Goal: Task Accomplishment & Management: Complete application form

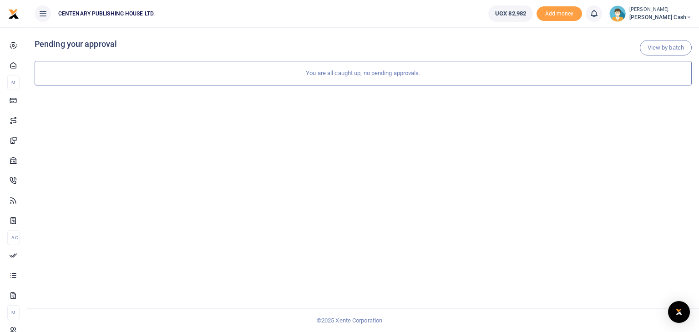
click at [657, 17] on div "Kasande Brusa Petty Cash" at bounding box center [650, 13] width 82 height 16
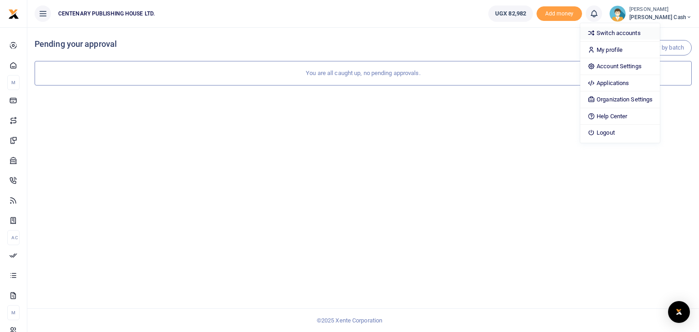
click at [644, 35] on link "Switch accounts" at bounding box center [620, 33] width 80 height 13
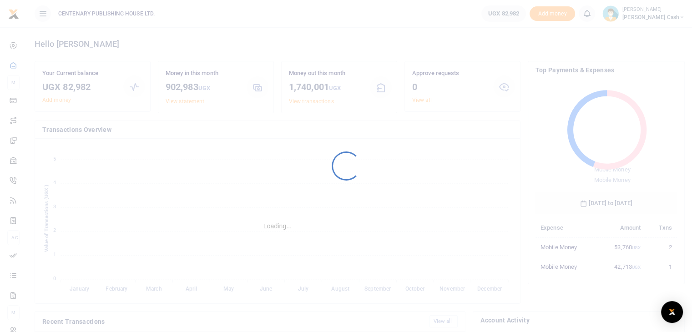
scroll to position [7, 7]
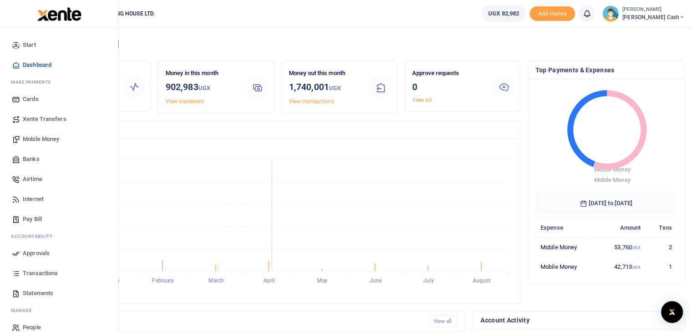
click at [37, 140] on span "Mobile Money" at bounding box center [41, 139] width 36 height 9
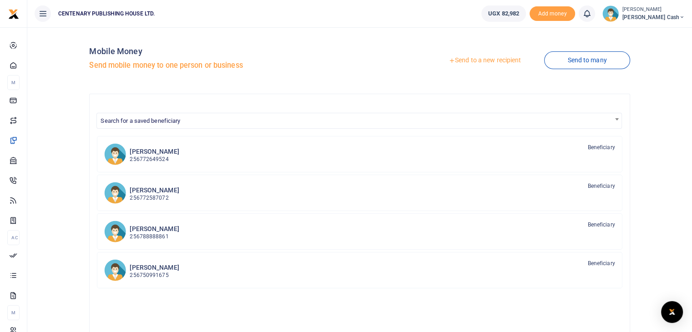
click at [487, 60] on link "Send to a new recipient" at bounding box center [485, 60] width 119 height 16
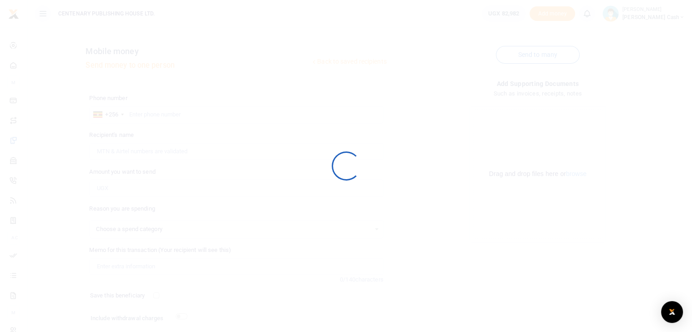
select select
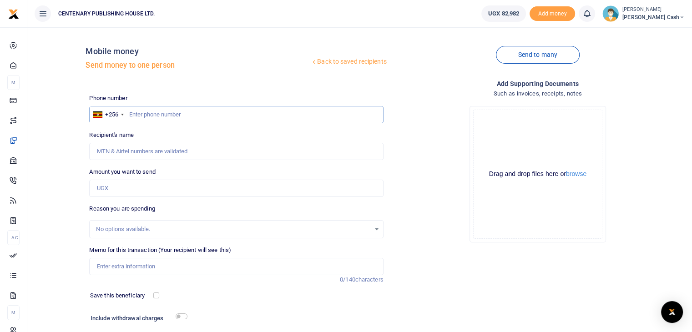
click at [130, 113] on input "text" at bounding box center [236, 114] width 294 height 17
type input "762464720"
type input "Kakuru Asimwe"
type input "762464720"
click at [208, 193] on input "Amount you want to send" at bounding box center [236, 188] width 294 height 17
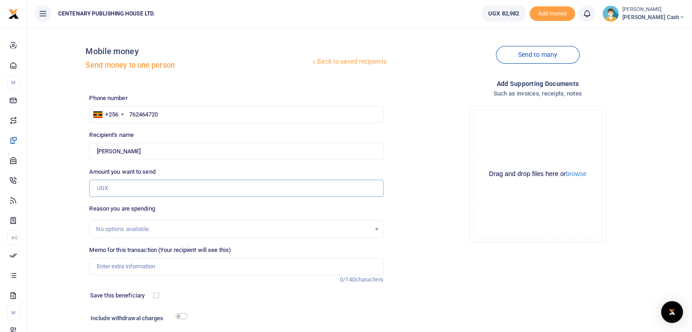
type input "10,000"
click at [140, 265] on input "Memo for this transaction (Your recipient will see this)" at bounding box center [236, 266] width 294 height 17
type input "Newspapers for 1 week"
click at [156, 296] on input "checkbox" at bounding box center [156, 296] width 6 height 6
checkbox input "true"
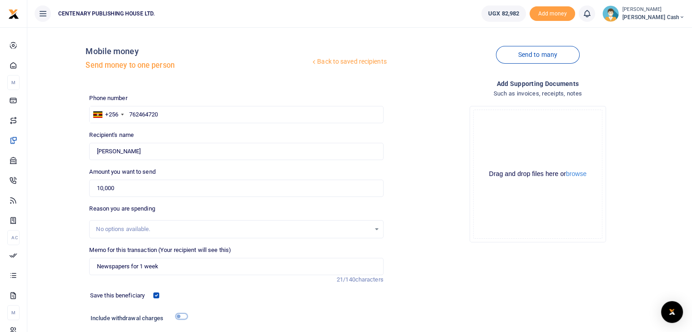
click at [178, 318] on input "checkbox" at bounding box center [182, 317] width 12 height 6
checkbox input "true"
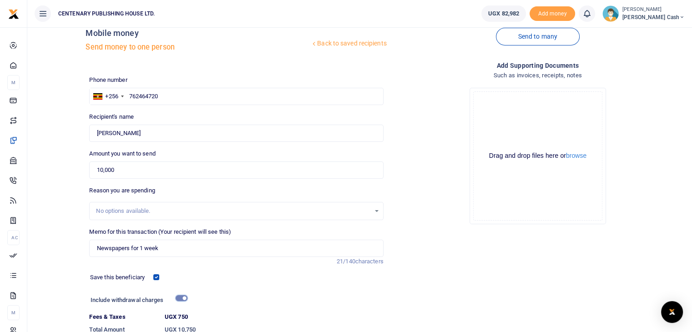
scroll to position [87, 0]
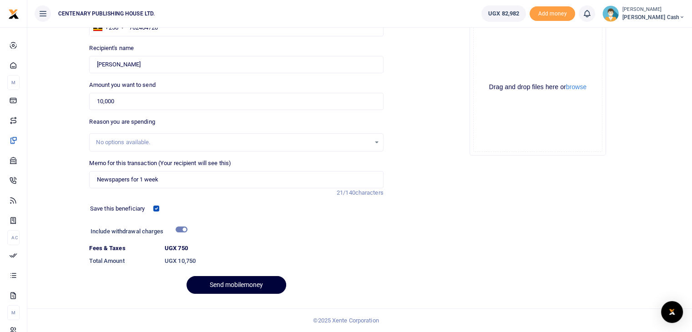
click at [227, 289] on button "Send mobilemoney" at bounding box center [237, 285] width 100 height 18
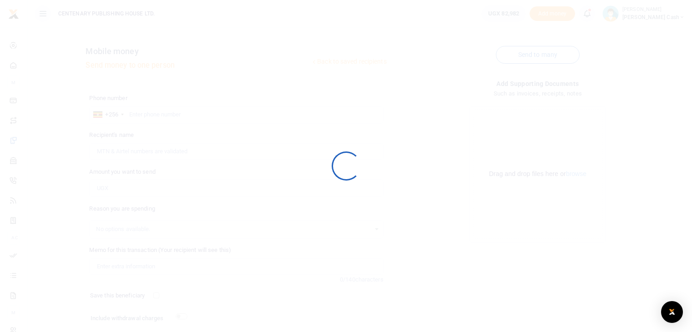
scroll to position [62, 0]
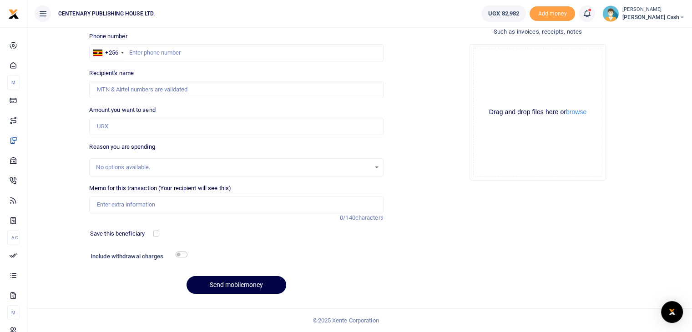
click at [592, 10] on icon at bounding box center [587, 14] width 9 height 10
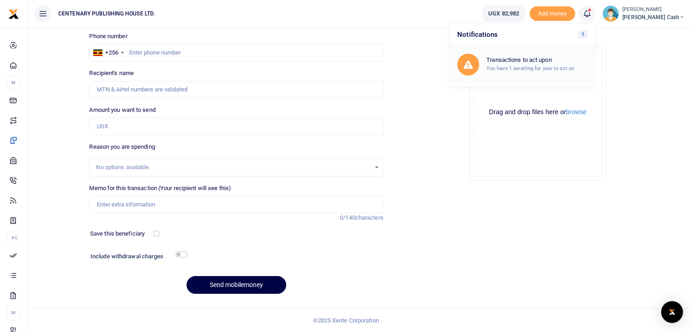
click at [571, 58] on h6 "Transactions to act upon" at bounding box center [537, 59] width 101 height 7
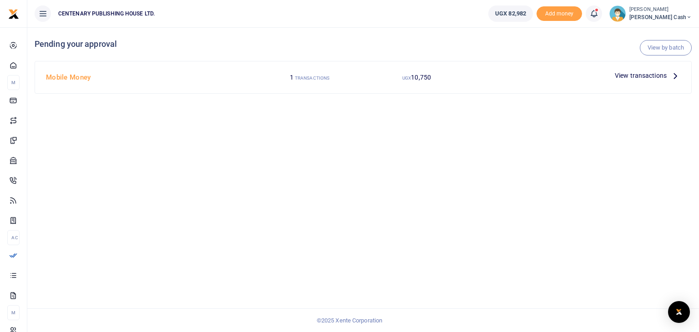
click at [652, 75] on span "View transactions" at bounding box center [641, 76] width 52 height 10
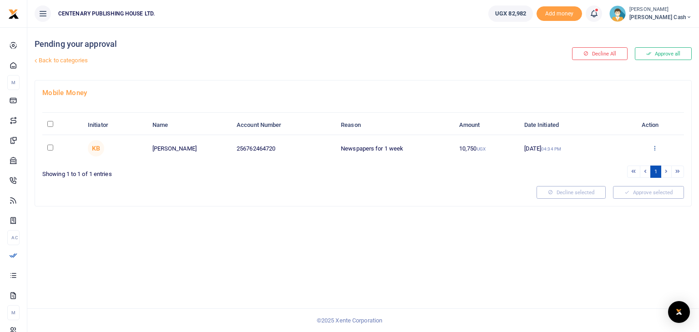
click at [652, 146] on icon at bounding box center [655, 148] width 6 height 6
click at [612, 163] on link "Approve" at bounding box center [621, 163] width 72 height 13
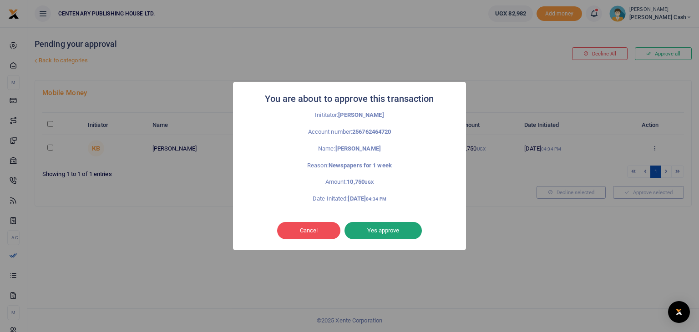
click at [383, 233] on button "Yes approve" at bounding box center [383, 230] width 77 height 17
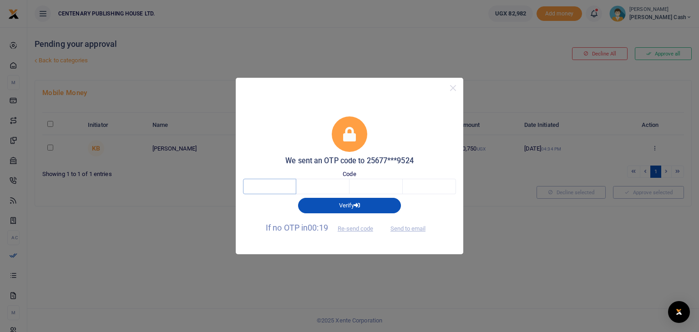
click at [279, 191] on input "text" at bounding box center [269, 186] width 53 height 15
type input "6"
type input "2"
type input "1"
type input "8"
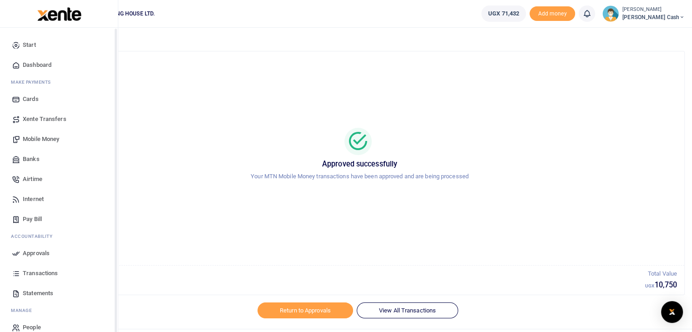
click at [35, 67] on span "Dashboard" at bounding box center [37, 65] width 29 height 9
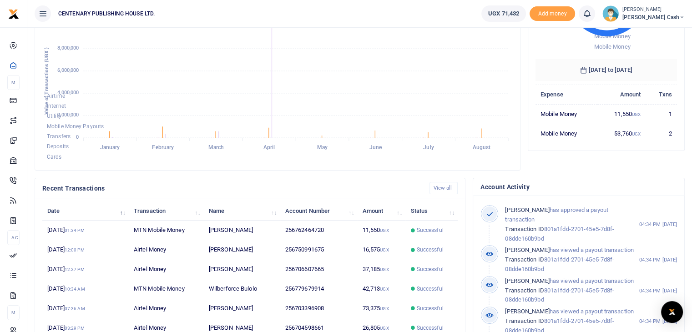
scroll to position [170, 0]
